Goal: Information Seeking & Learning: Learn about a topic

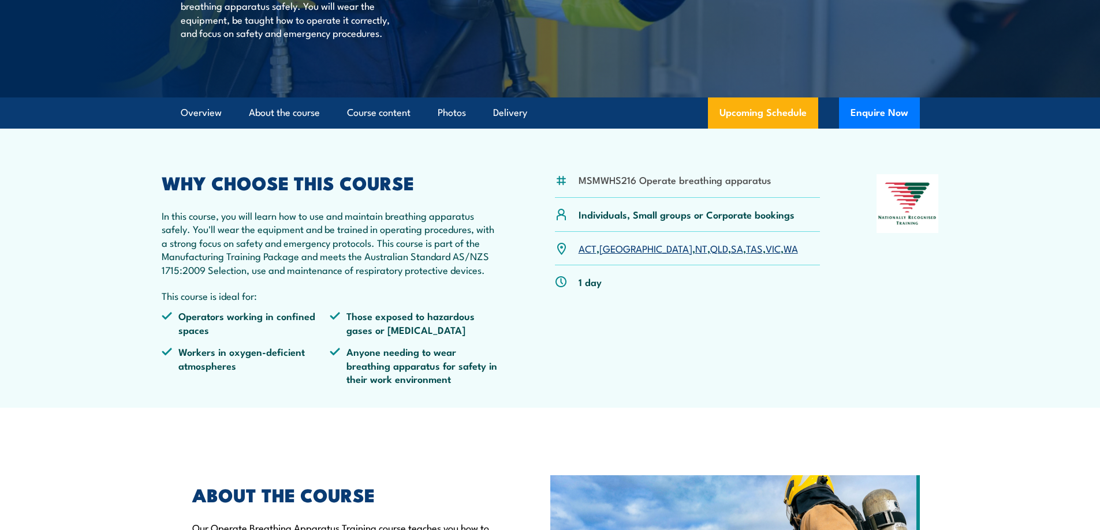
scroll to position [289, 0]
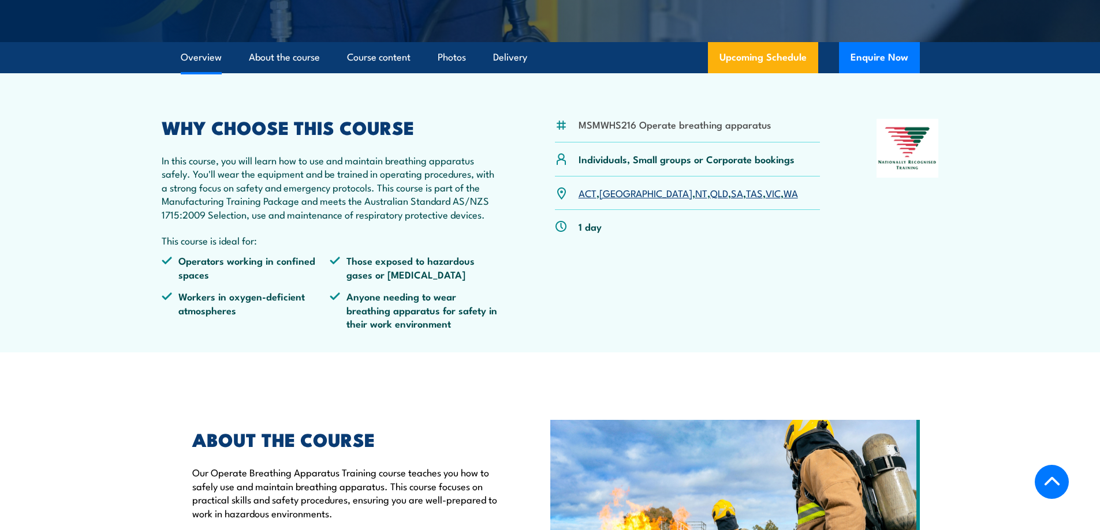
click at [765, 200] on link "VIC" at bounding box center [772, 193] width 15 height 14
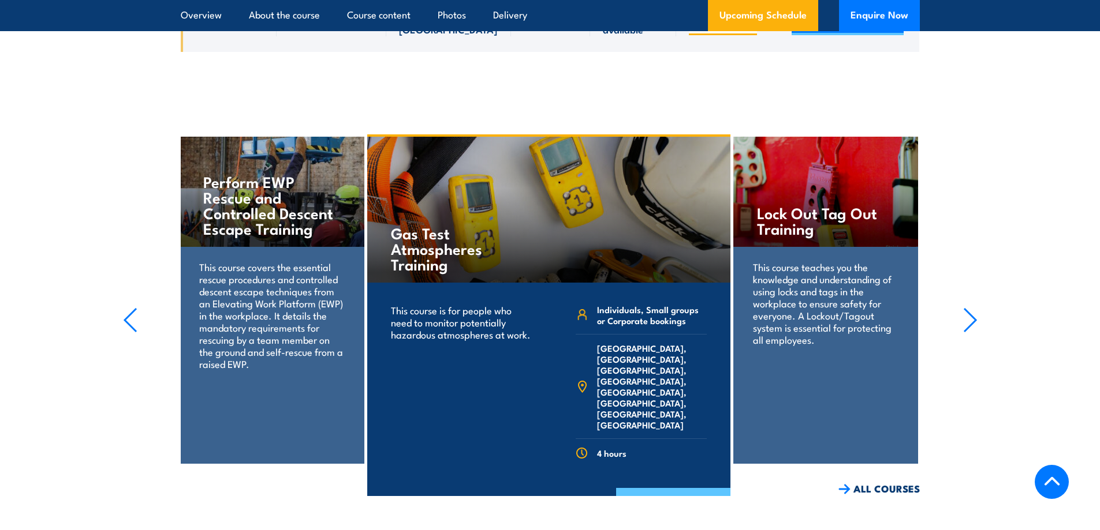
scroll to position [2074, 0]
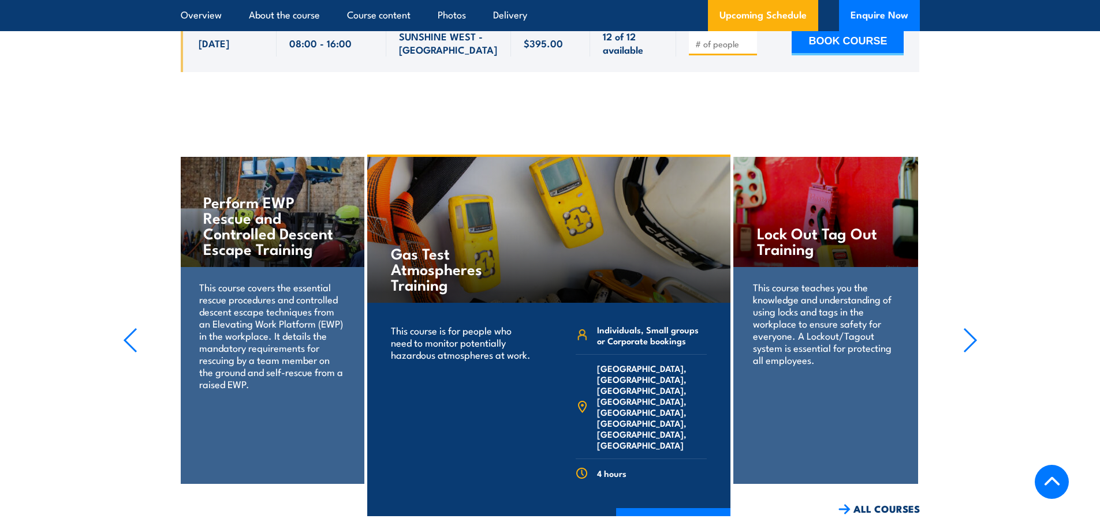
click at [627, 263] on div "Gas Test Atmospheres Training" at bounding box center [548, 230] width 363 height 146
click at [674, 508] on link "COURSE DETAILS" at bounding box center [673, 523] width 114 height 30
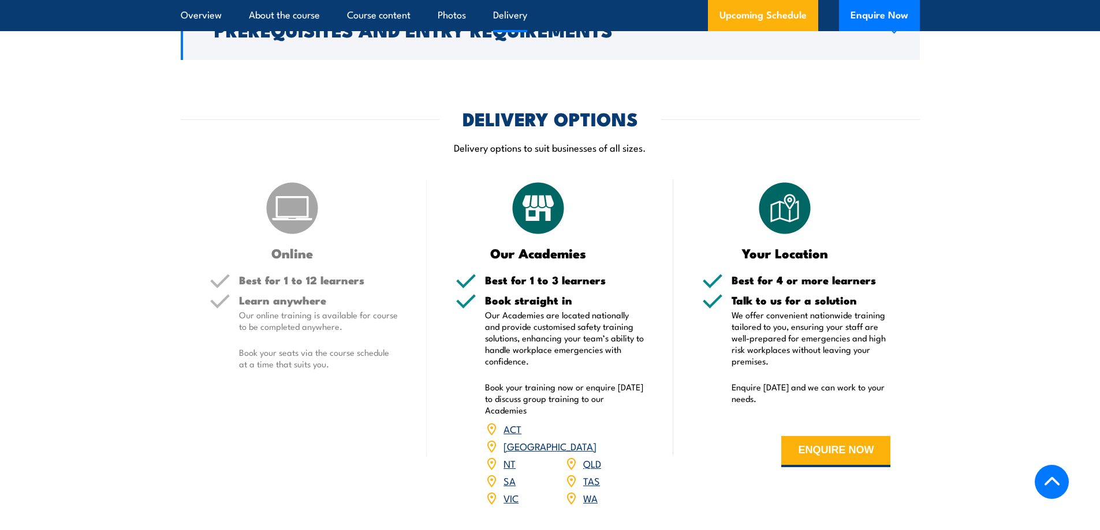
scroll to position [1385, 0]
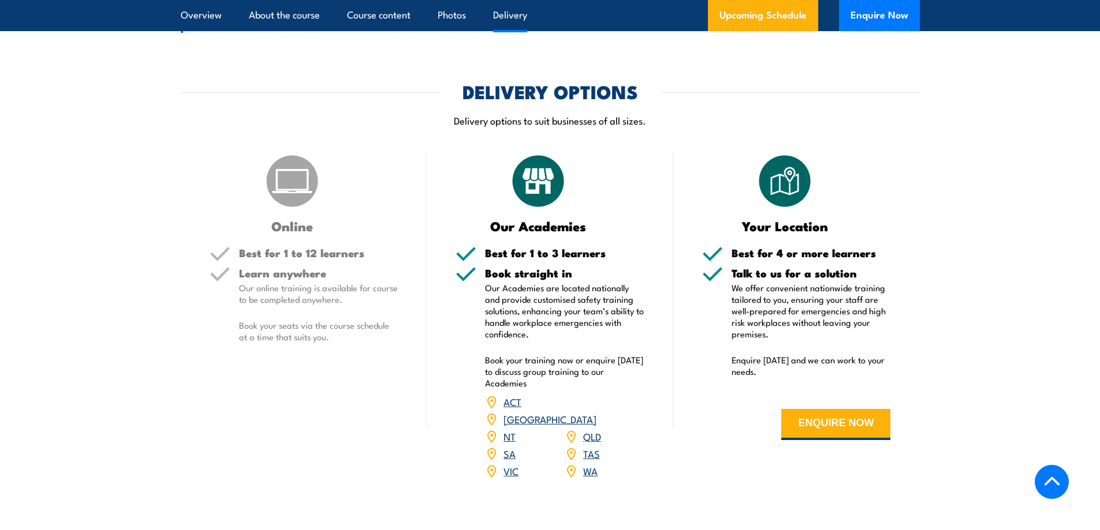
click at [981, 380] on section "DELIVERY OPTIONS Delivery options to suit businesses of all sizes. Online Best …" at bounding box center [550, 289] width 1100 height 412
